Goal: Entertainment & Leisure: Consume media (video, audio)

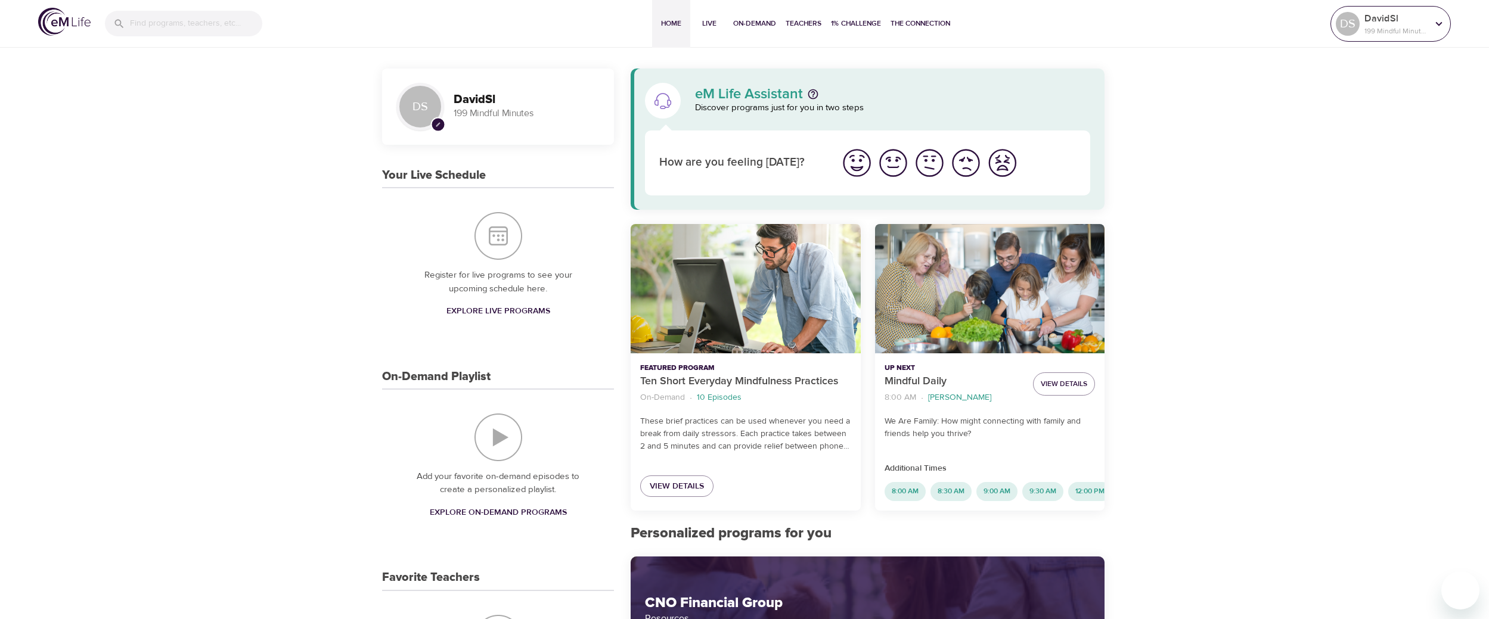
click at [1348, 23] on div "DS" at bounding box center [1347, 24] width 24 height 24
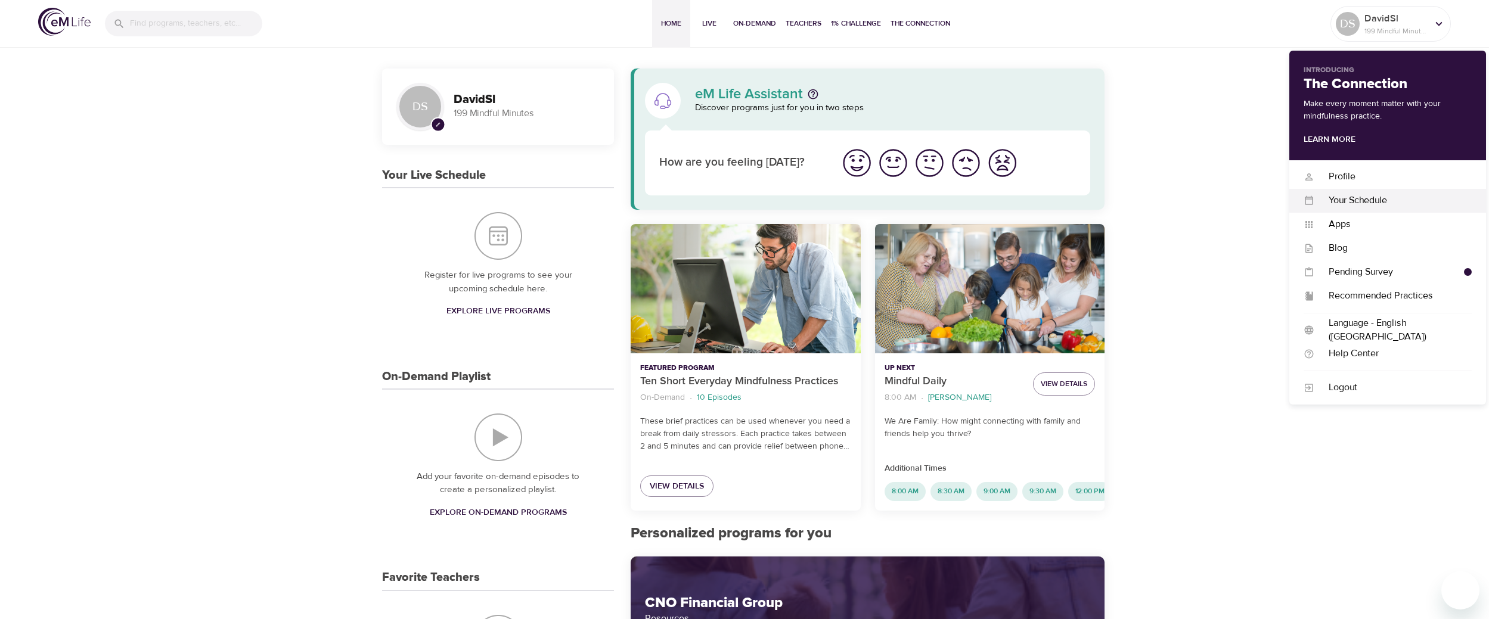
click at [1355, 197] on div "Your Schedule" at bounding box center [1392, 201] width 157 height 14
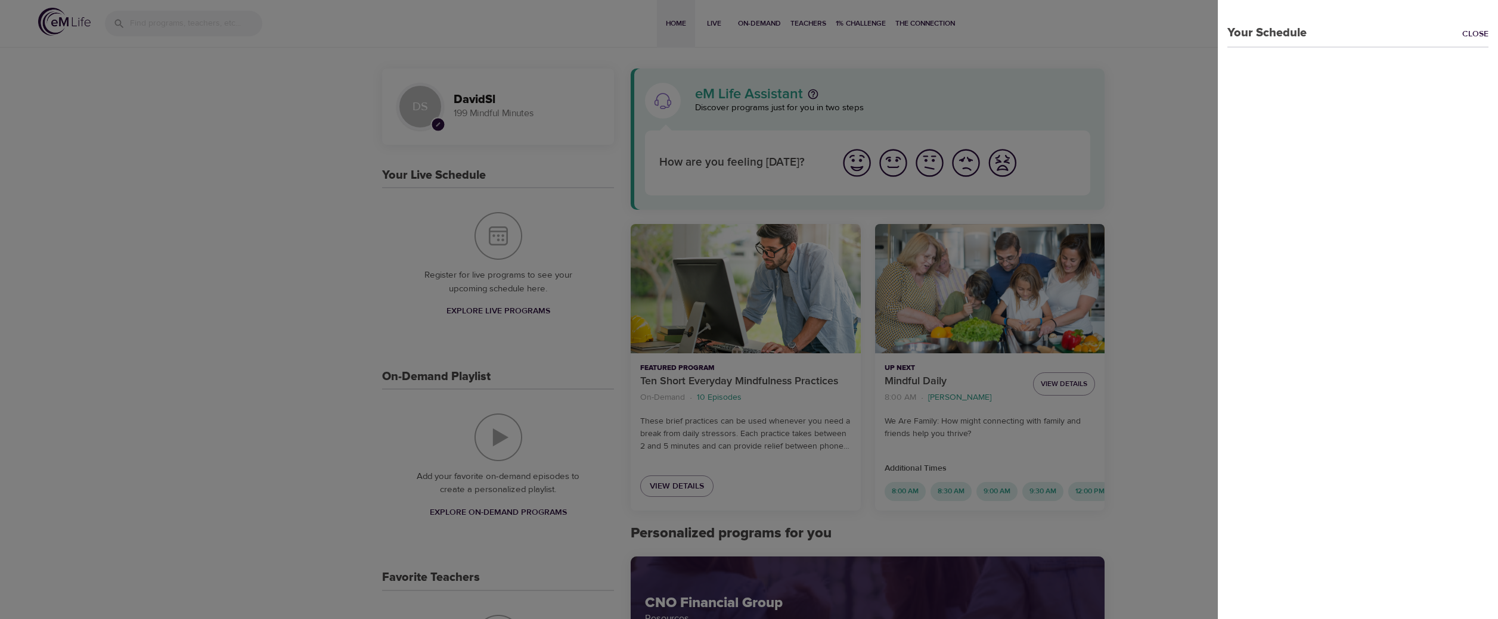
click at [1466, 31] on link "Close" at bounding box center [1480, 35] width 36 height 14
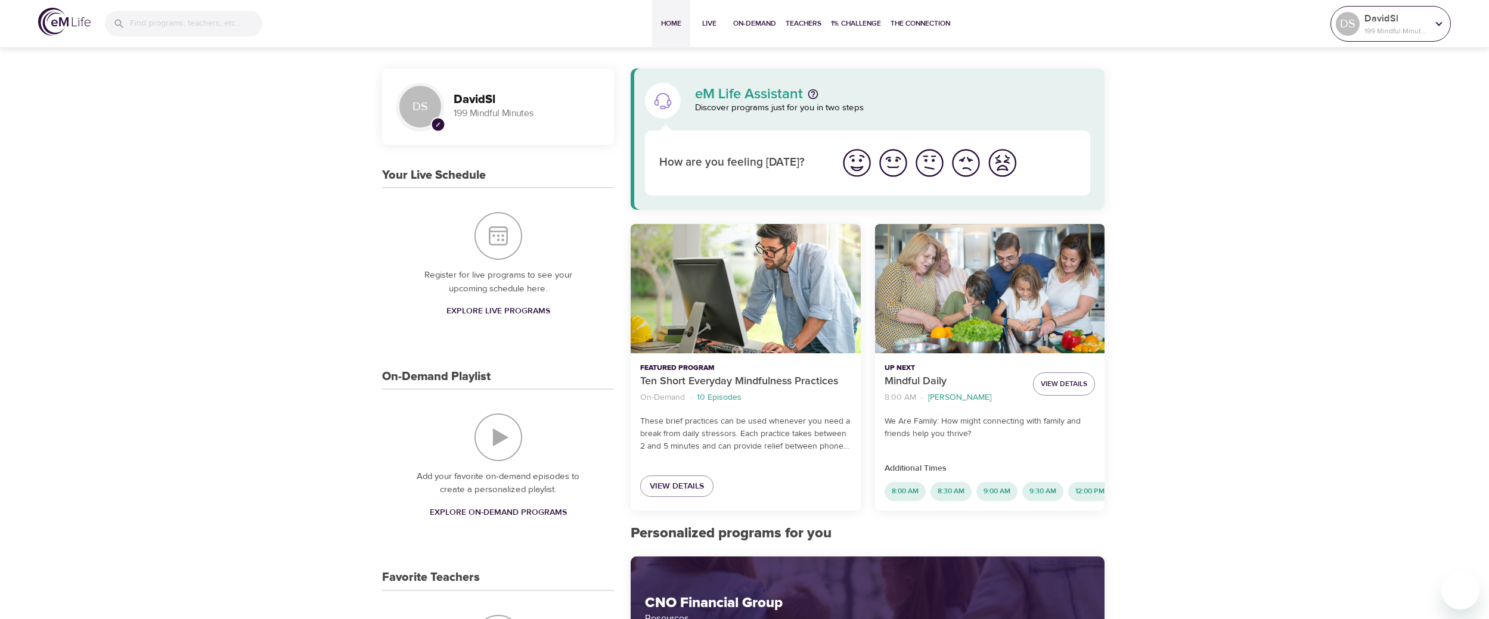
click at [1403, 24] on p "DavidSl" at bounding box center [1395, 18] width 63 height 14
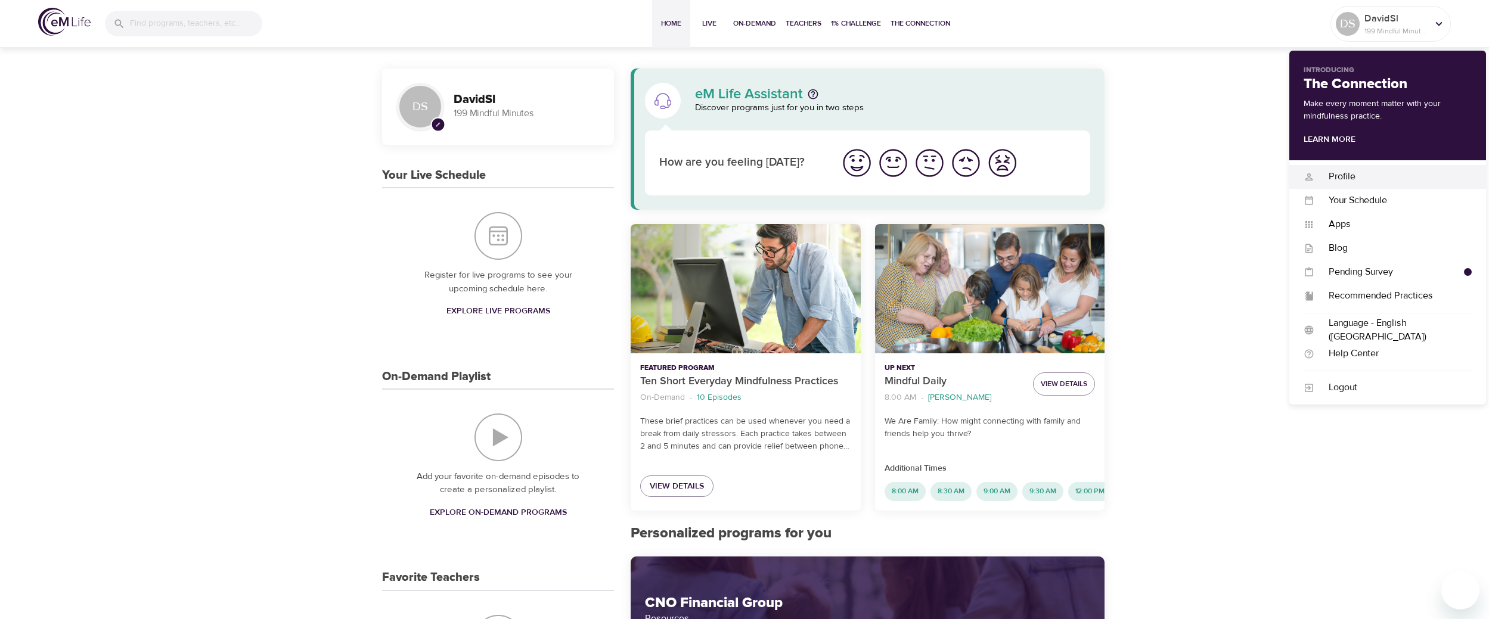
click at [1341, 173] on div "Profile" at bounding box center [1392, 177] width 157 height 14
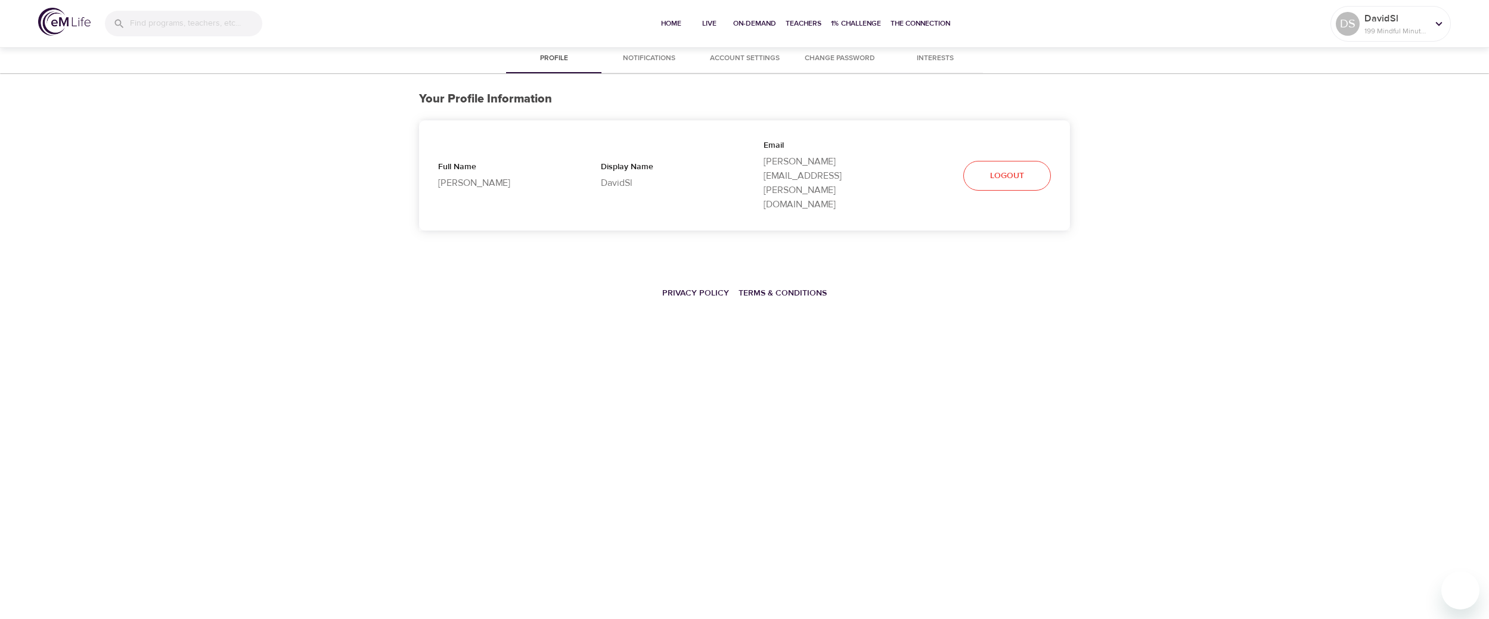
select select "10"
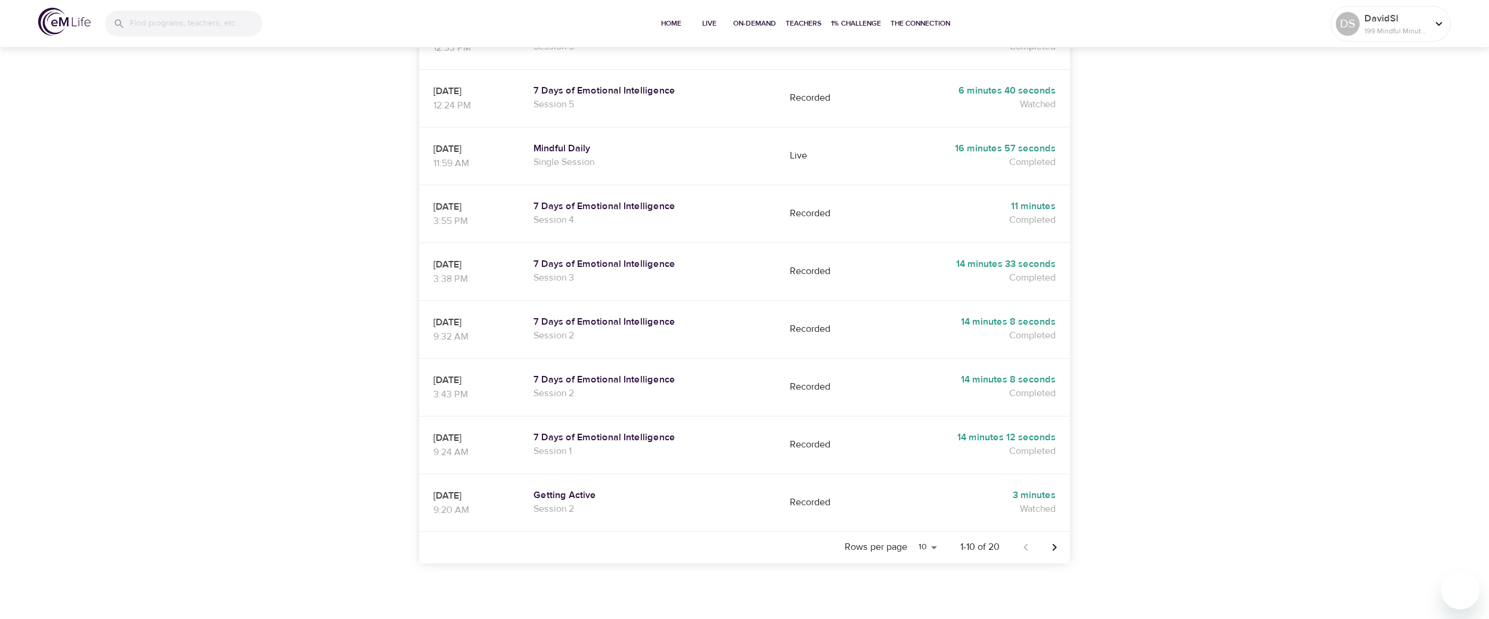
scroll to position [402, 0]
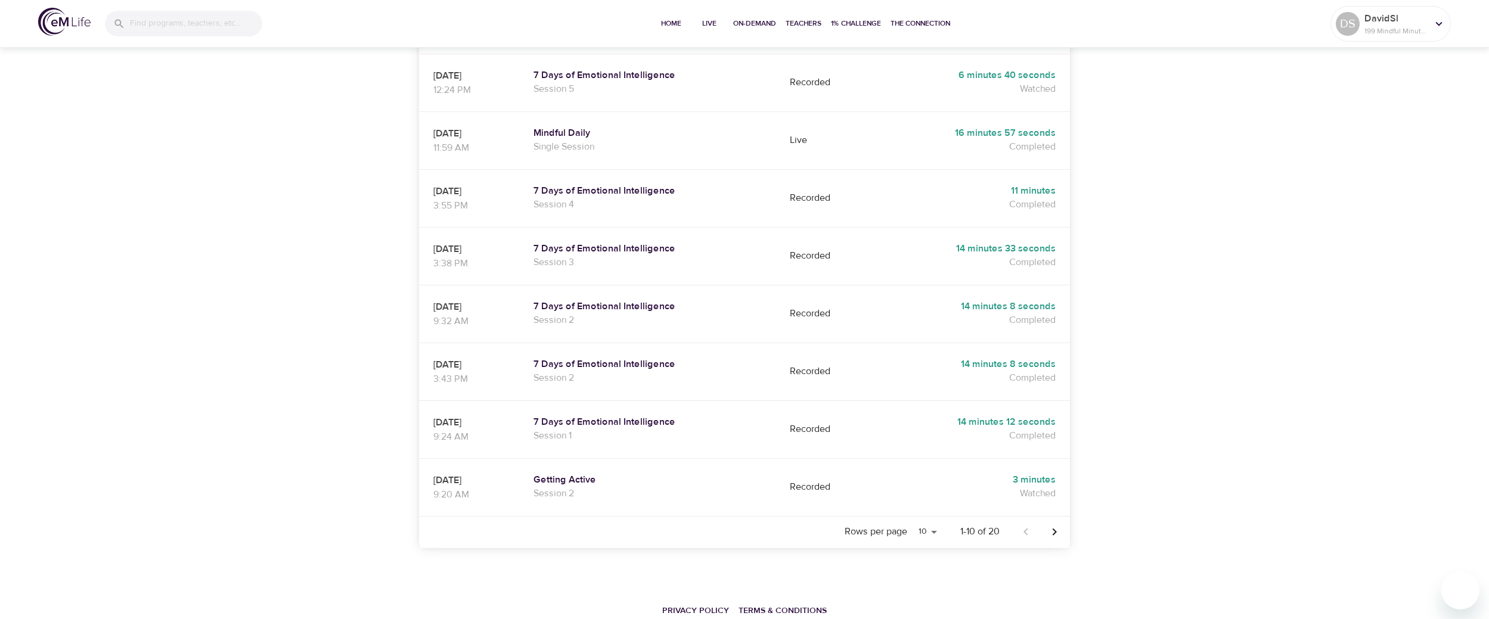
click at [1056, 525] on icon "Next page" at bounding box center [1054, 532] width 14 height 14
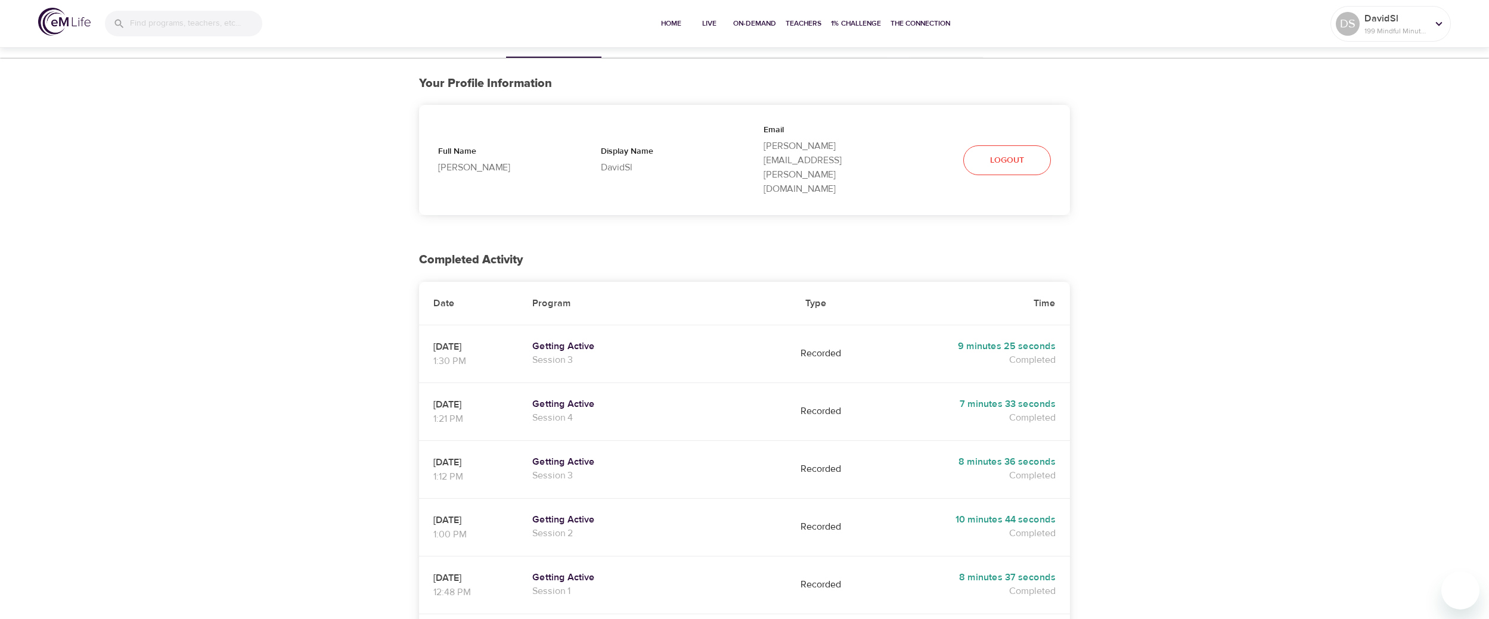
scroll to position [0, 0]
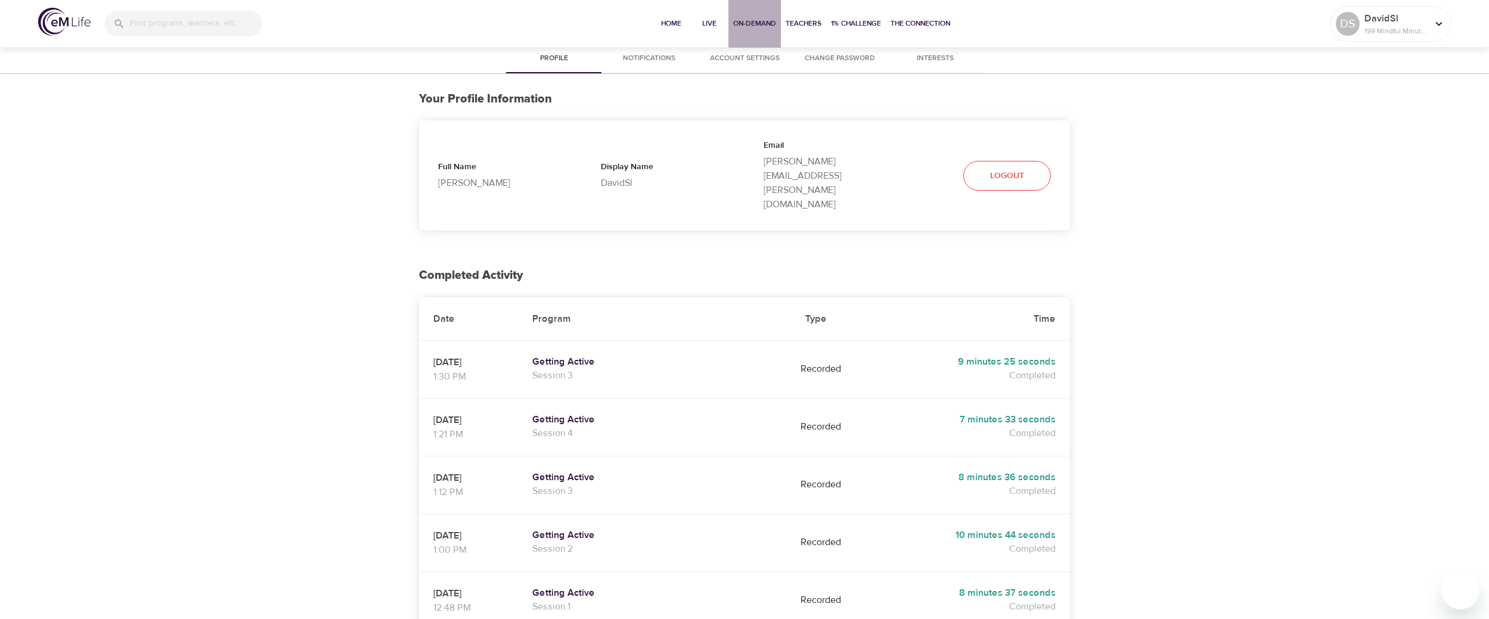
click at [745, 21] on span "On-Demand" at bounding box center [754, 23] width 43 height 13
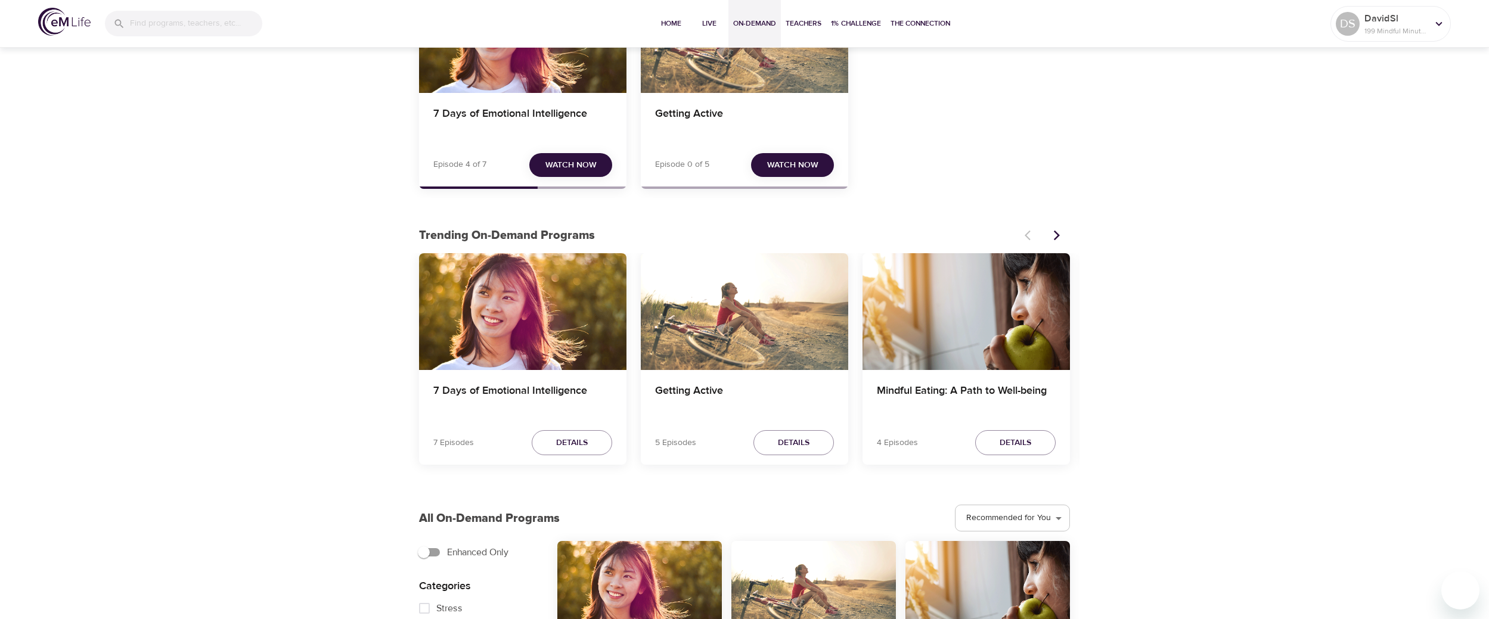
scroll to position [179, 0]
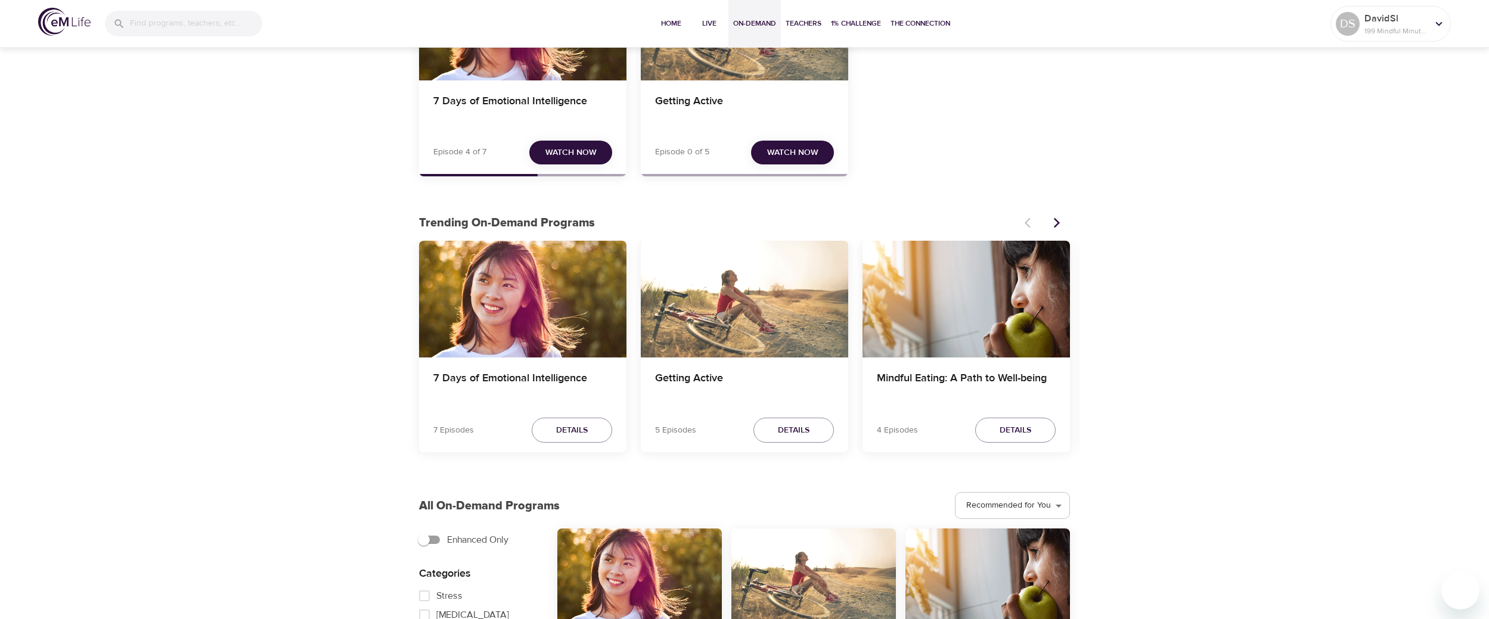
click at [582, 146] on span "Watch Now" at bounding box center [570, 152] width 51 height 15
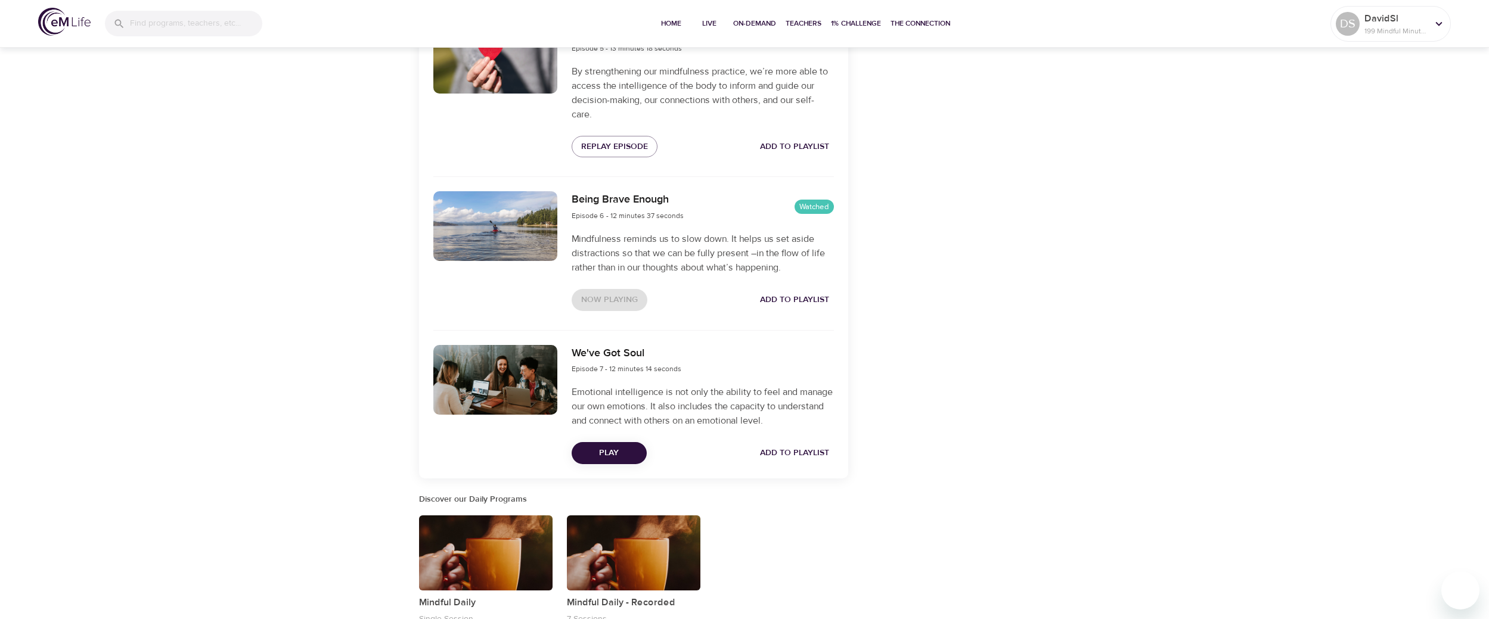
scroll to position [1095, 0]
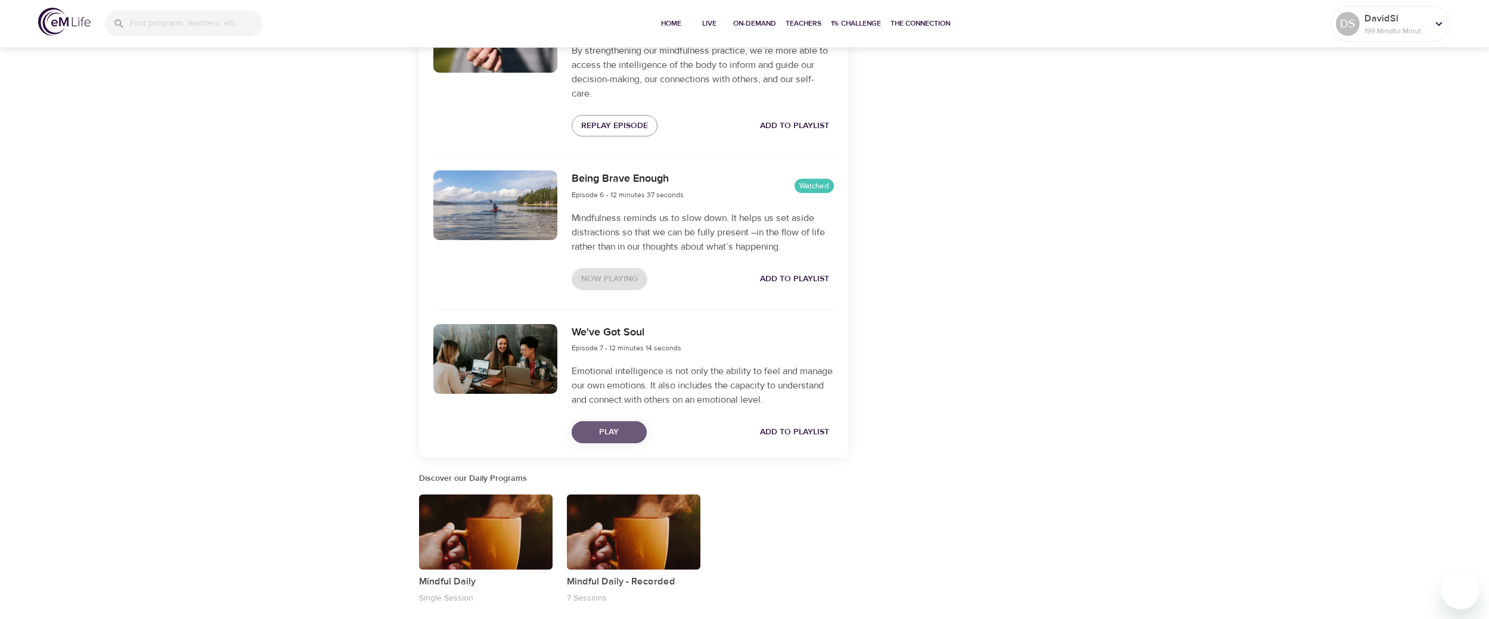
click at [617, 429] on span "Play" at bounding box center [609, 432] width 56 height 15
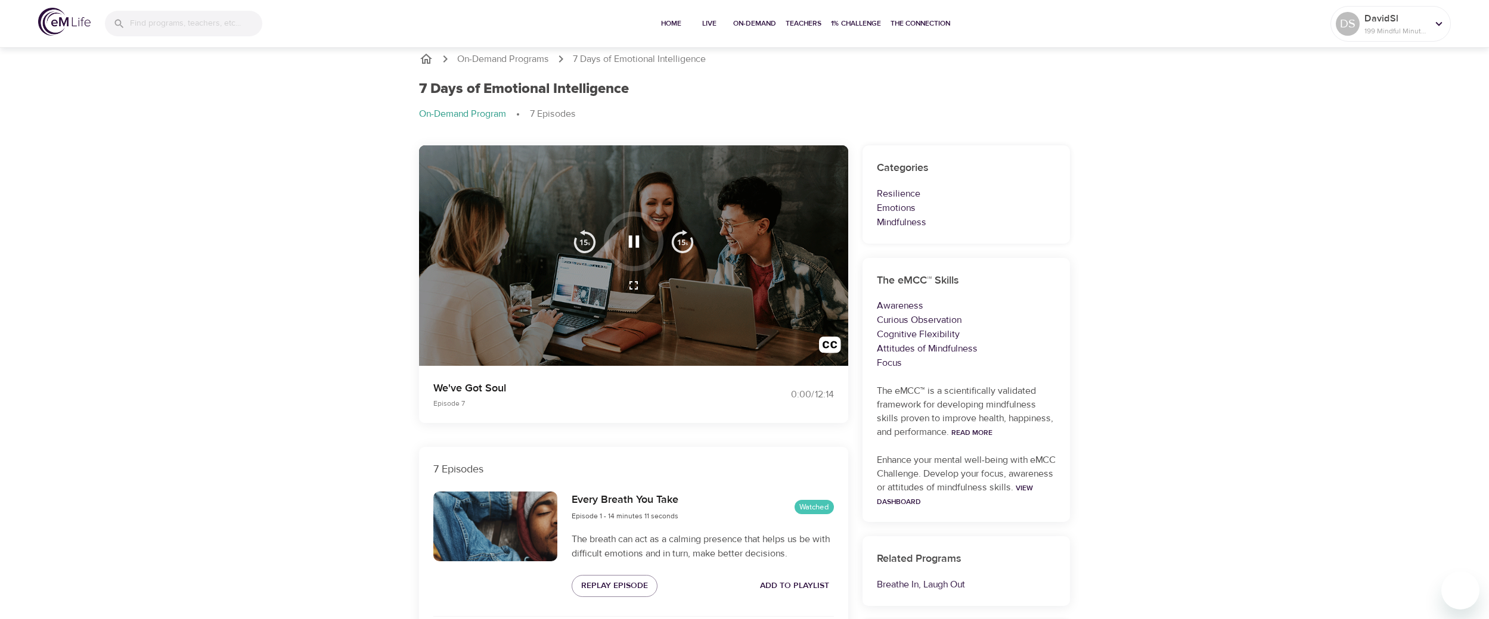
scroll to position [0, 0]
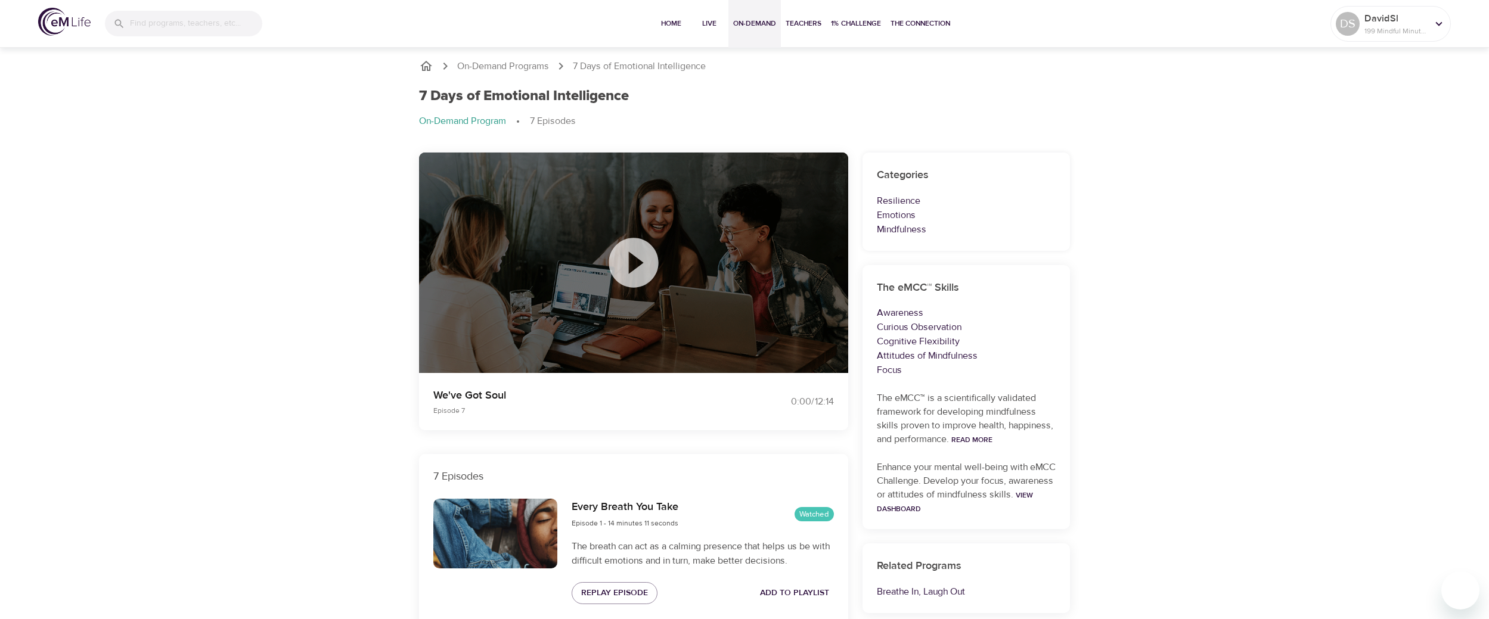
click at [751, 30] on button "On-Demand" at bounding box center [754, 24] width 52 height 48
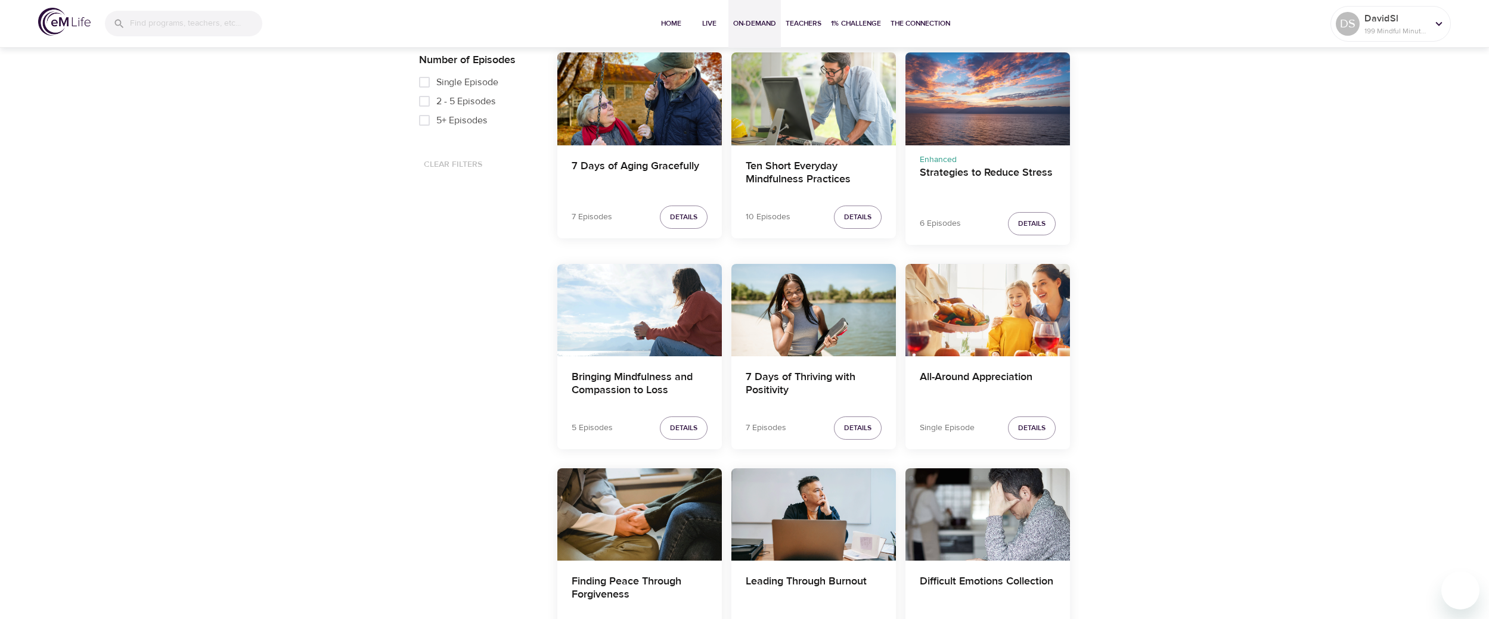
scroll to position [596, 0]
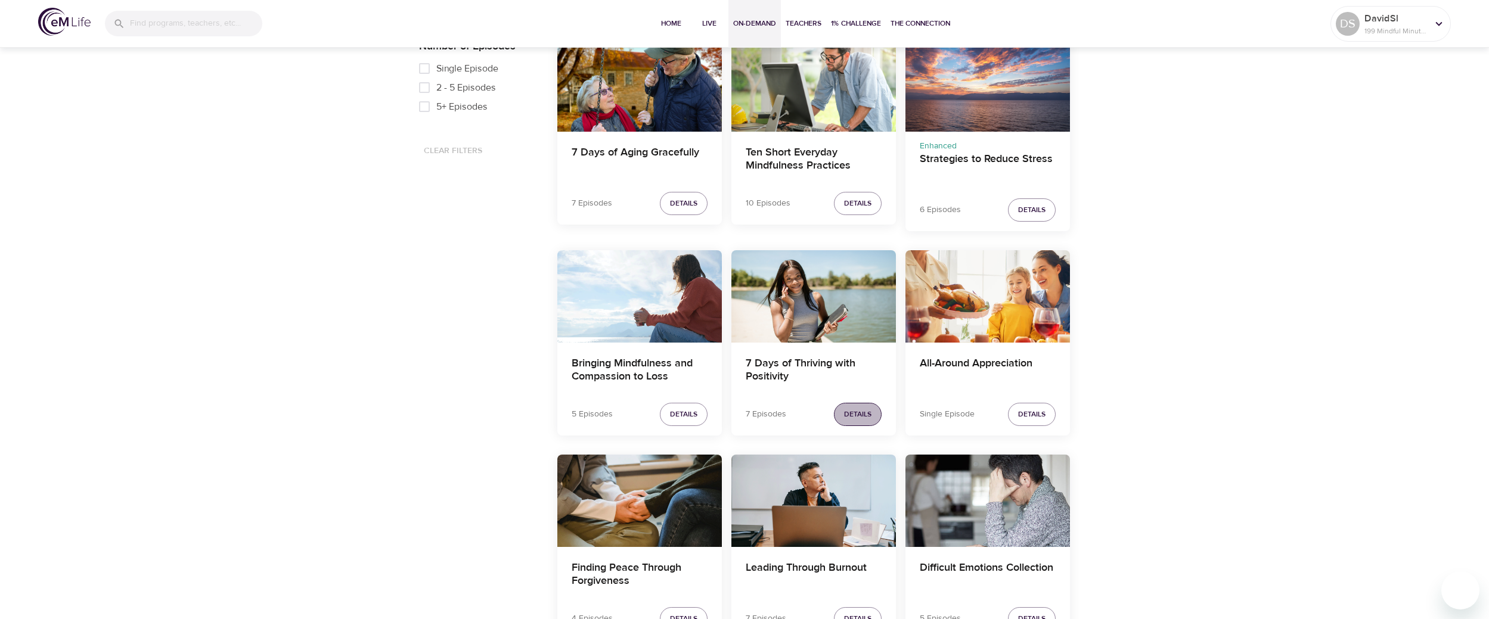
click at [864, 406] on button "Details" at bounding box center [858, 414] width 48 height 23
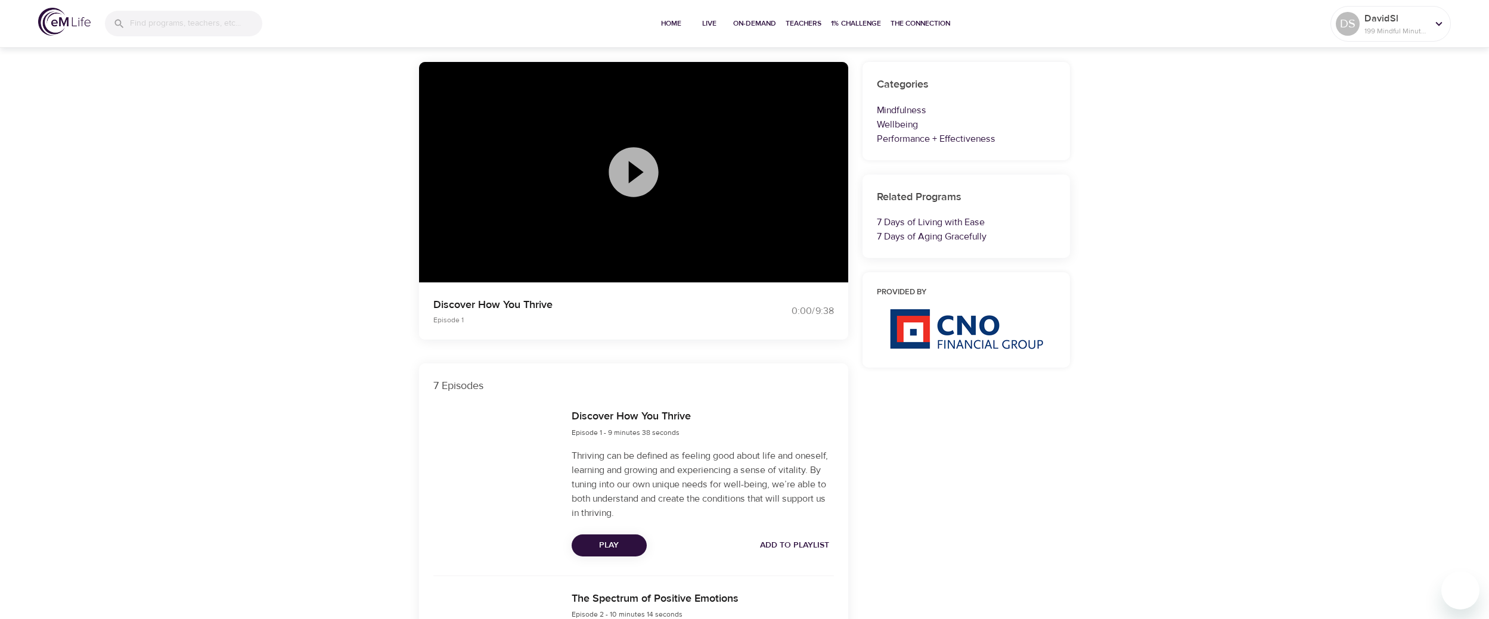
scroll to position [60, 0]
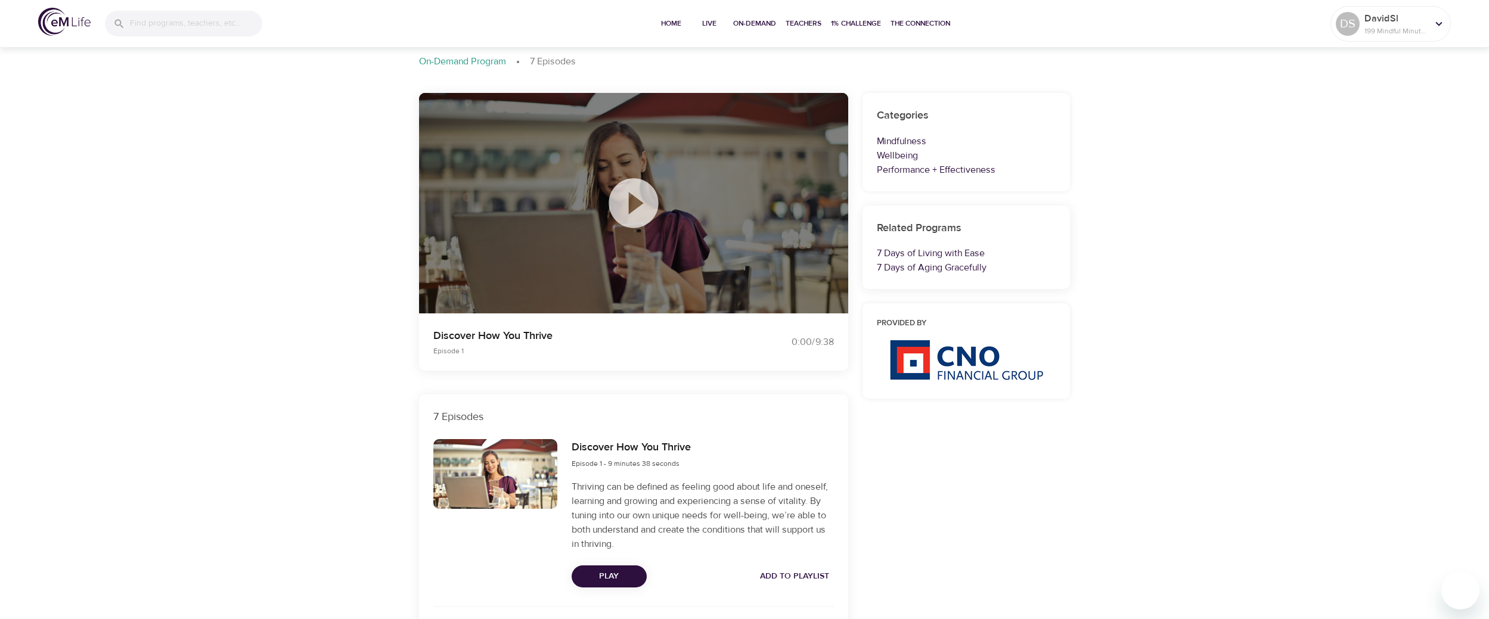
click at [644, 197] on icon at bounding box center [632, 202] width 49 height 49
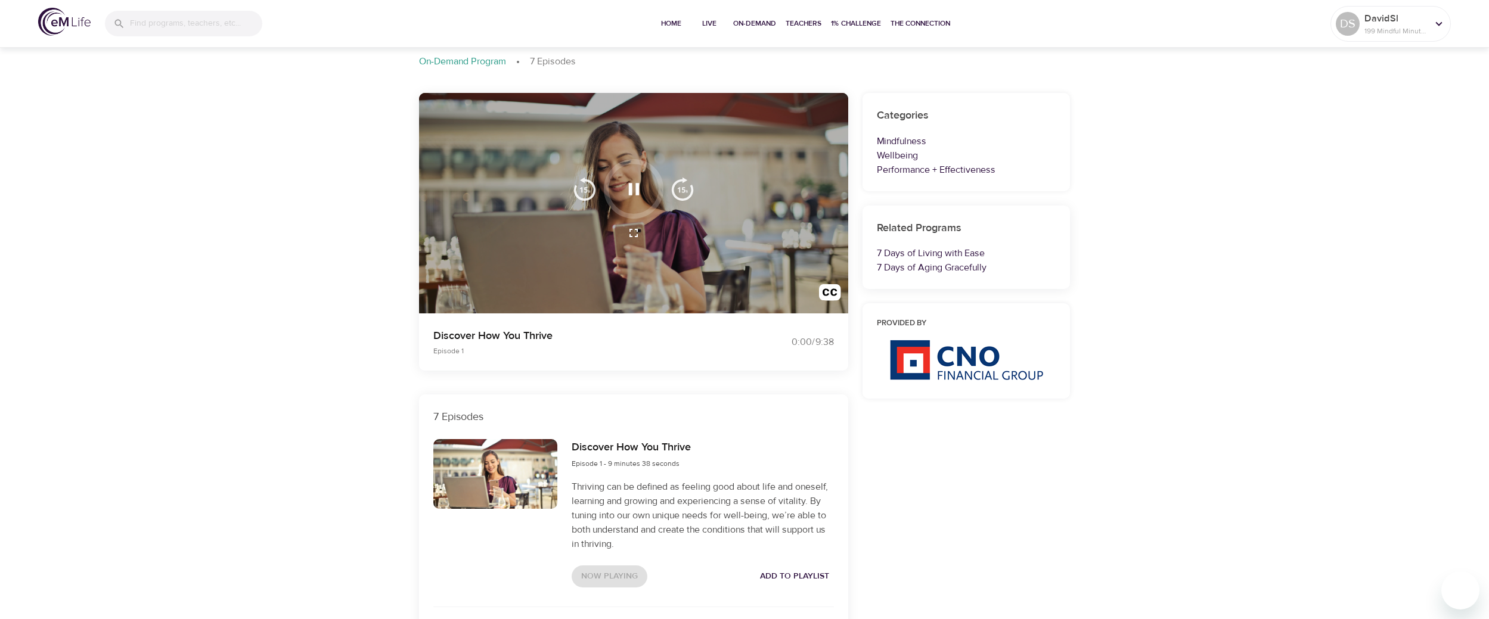
scroll to position [0, 0]
